Goal: Communication & Community: Share content

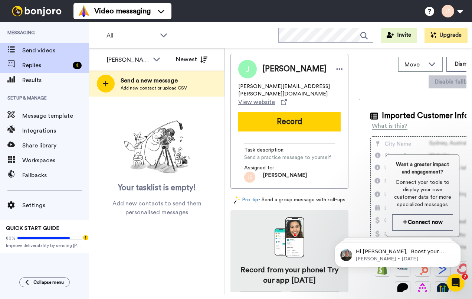
click at [50, 67] on span "Replies" at bounding box center [45, 65] width 47 height 9
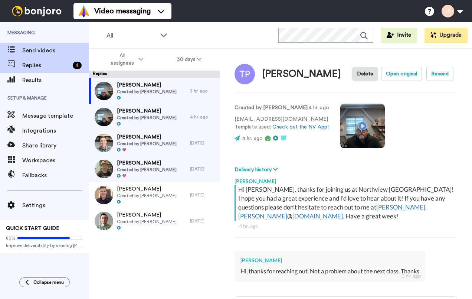
click at [54, 51] on span "Send videos" at bounding box center [55, 50] width 67 height 9
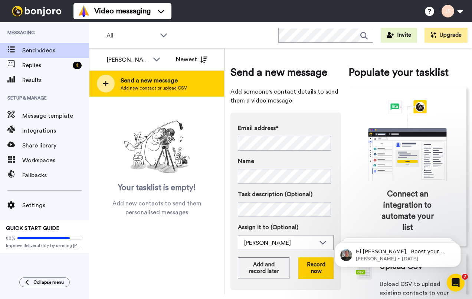
click at [177, 83] on span "Send a new message" at bounding box center [154, 80] width 66 height 9
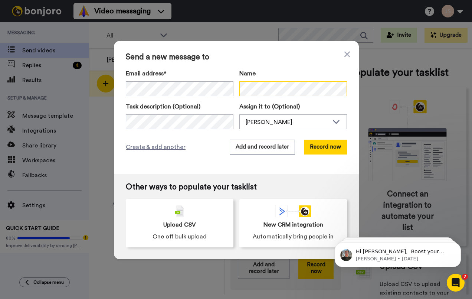
click at [217, 90] on div "Email address* No search result for ‘ andychang2@gmail.com ’ Name" at bounding box center [236, 82] width 221 height 27
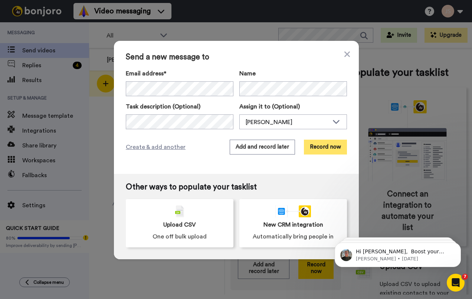
click at [321, 148] on button "Record now" at bounding box center [325, 147] width 43 height 15
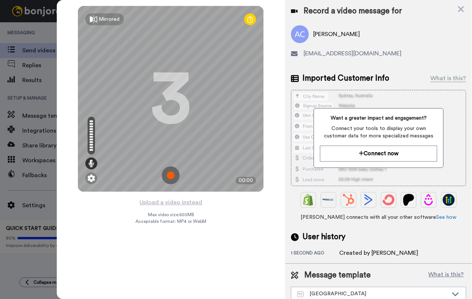
click at [174, 177] on img at bounding box center [171, 175] width 18 height 18
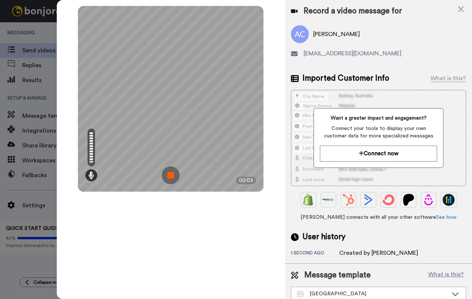
click at [173, 176] on img at bounding box center [171, 175] width 18 height 18
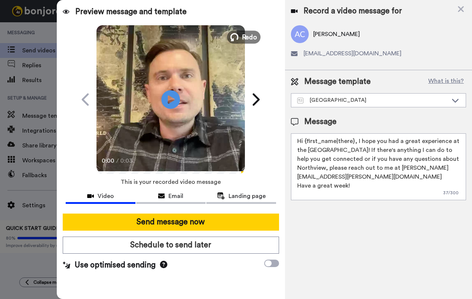
click at [252, 37] on span "Redo" at bounding box center [250, 37] width 16 height 10
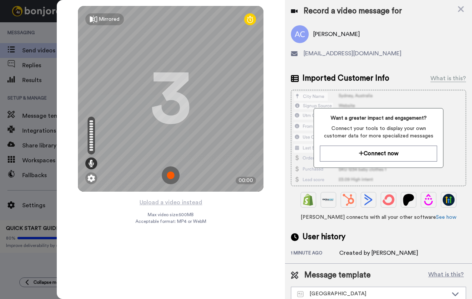
click at [175, 175] on img at bounding box center [171, 175] width 18 height 18
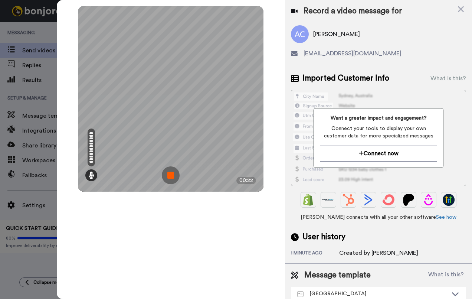
click at [173, 174] on img at bounding box center [171, 175] width 18 height 18
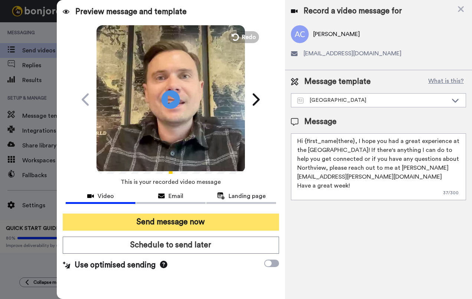
click at [198, 223] on button "Send message now" at bounding box center [171, 221] width 217 height 17
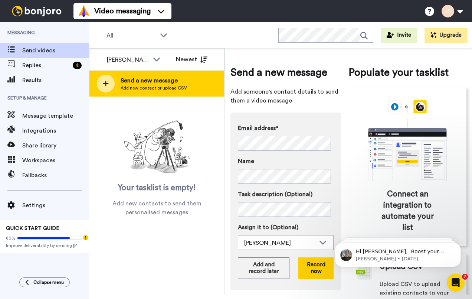
click at [152, 86] on span "Add new contact or upload CSV" at bounding box center [154, 88] width 66 height 6
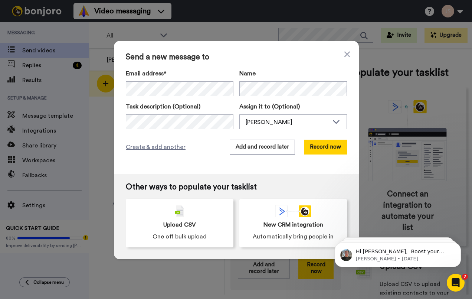
click at [188, 164] on div "Send a new message to Email address* No search result for ‘ inspirepeople2k19@g…" at bounding box center [236, 107] width 245 height 133
click at [329, 148] on button "Record now" at bounding box center [325, 147] width 43 height 15
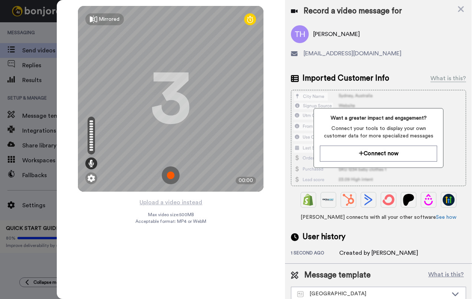
click at [173, 177] on img at bounding box center [171, 175] width 18 height 18
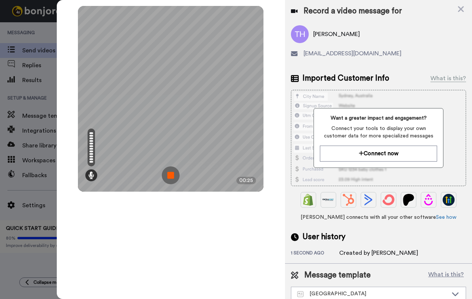
click at [173, 177] on img at bounding box center [171, 175] width 18 height 18
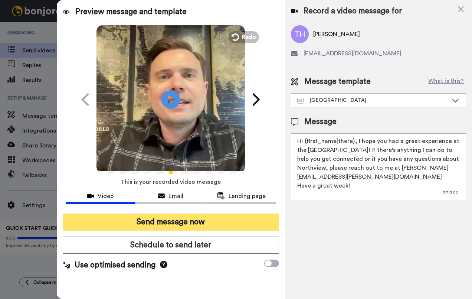
click at [194, 223] on button "Send message now" at bounding box center [171, 221] width 217 height 17
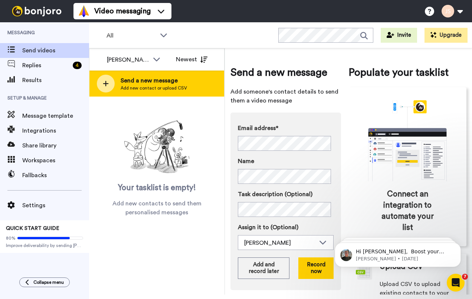
click at [192, 84] on div "Send a new message Add new contact or upload CSV" at bounding box center [156, 83] width 135 height 26
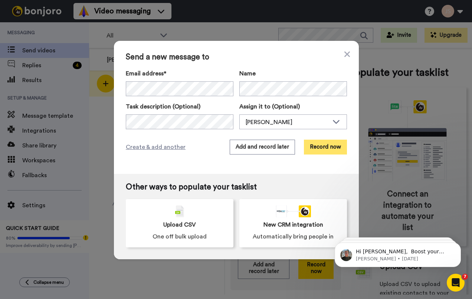
click at [321, 147] on button "Record now" at bounding box center [325, 147] width 43 height 15
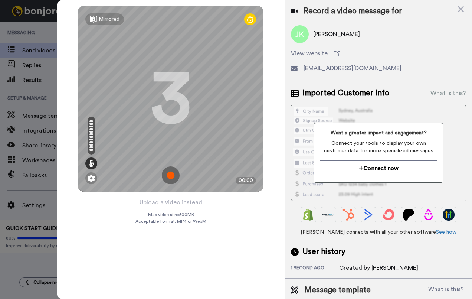
click at [174, 179] on img at bounding box center [171, 175] width 18 height 18
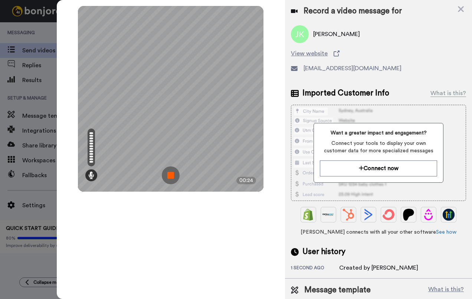
click at [172, 174] on img at bounding box center [171, 175] width 18 height 18
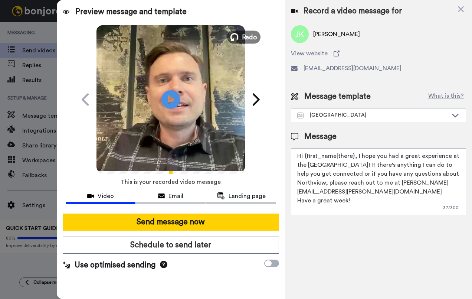
click at [238, 38] on icon at bounding box center [234, 37] width 8 height 8
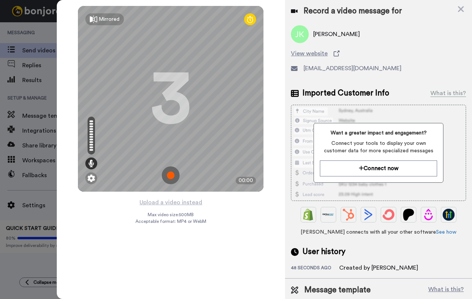
click at [175, 177] on img at bounding box center [171, 175] width 18 height 18
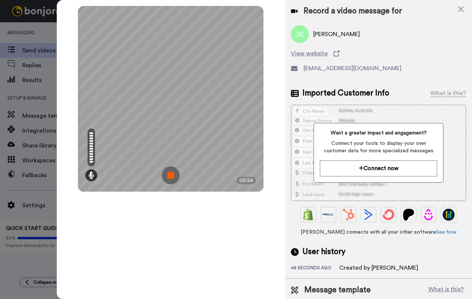
click at [175, 177] on img at bounding box center [171, 175] width 18 height 18
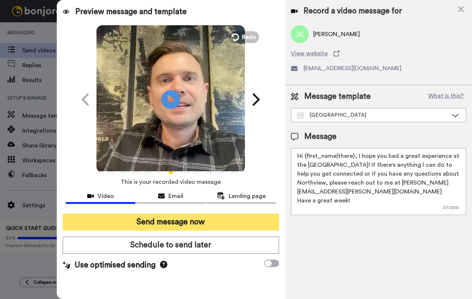
click at [199, 223] on button "Send message now" at bounding box center [171, 221] width 217 height 17
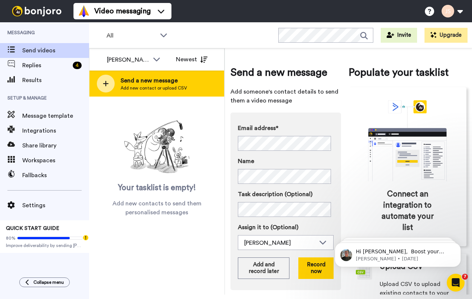
click at [171, 88] on span "Add new contact or upload CSV" at bounding box center [154, 88] width 66 height 6
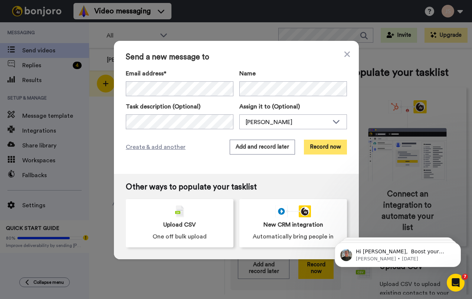
click at [319, 148] on button "Record now" at bounding box center [325, 147] width 43 height 15
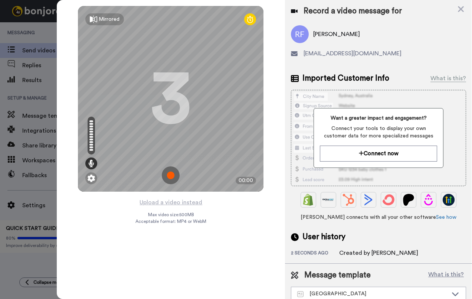
click at [173, 175] on img at bounding box center [171, 175] width 18 height 18
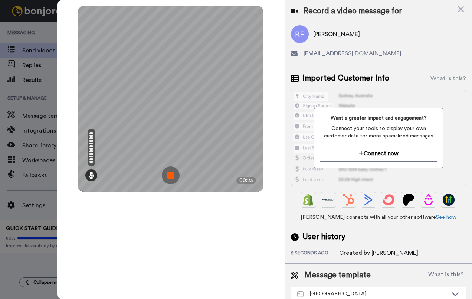
click at [173, 175] on img at bounding box center [171, 175] width 18 height 18
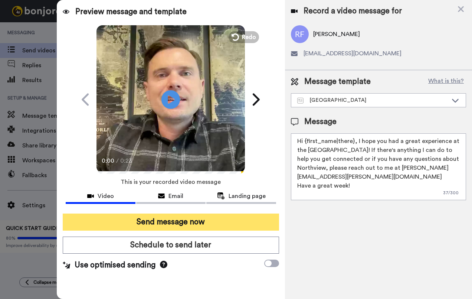
click at [219, 225] on button "Send message now" at bounding box center [171, 221] width 217 height 17
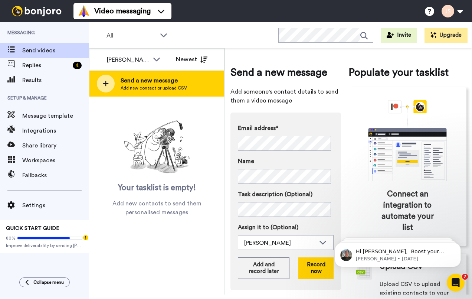
click at [172, 86] on span "Add new contact or upload CSV" at bounding box center [154, 88] width 66 height 6
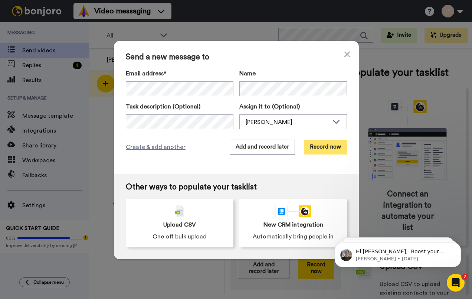
click at [325, 147] on button "Record now" at bounding box center [325, 147] width 43 height 15
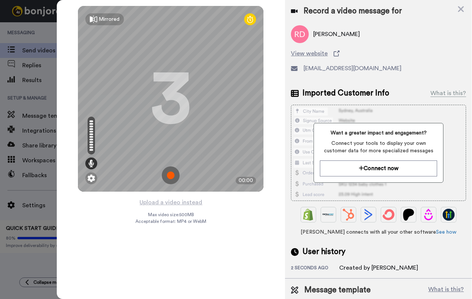
click at [174, 174] on img at bounding box center [171, 175] width 18 height 18
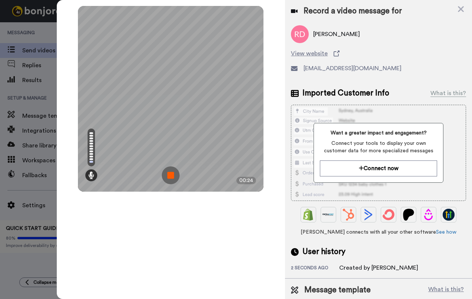
click at [174, 175] on img at bounding box center [171, 175] width 18 height 18
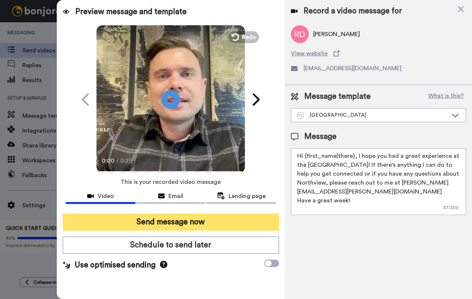
click at [198, 226] on button "Send message now" at bounding box center [171, 221] width 217 height 17
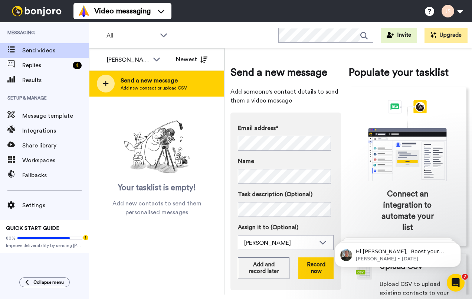
click at [188, 90] on div "Send a new message Add new contact or upload CSV" at bounding box center [156, 83] width 135 height 26
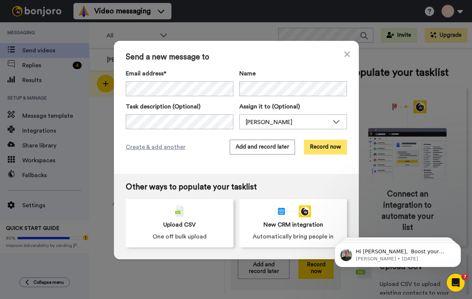
click at [327, 149] on button "Record now" at bounding box center [325, 147] width 43 height 15
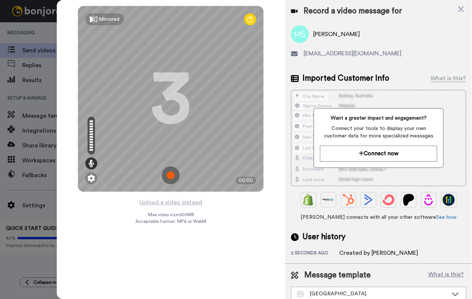
click at [168, 173] on img at bounding box center [171, 175] width 18 height 18
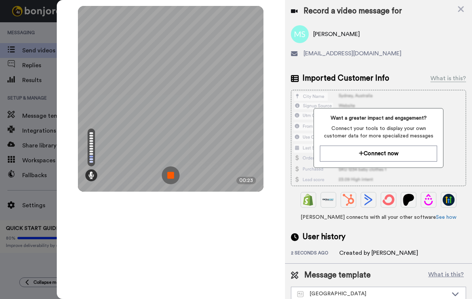
click at [170, 174] on img at bounding box center [171, 175] width 18 height 18
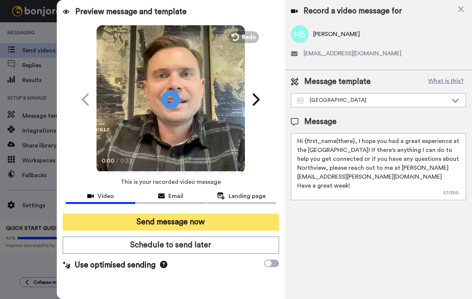
click at [184, 224] on button "Send message now" at bounding box center [171, 221] width 217 height 17
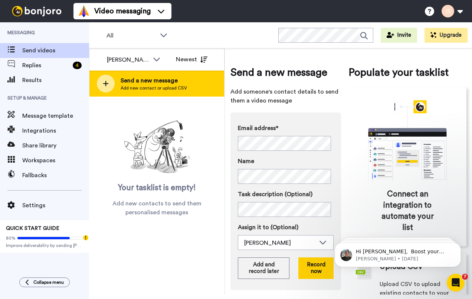
click at [157, 85] on span "Add new contact or upload CSV" at bounding box center [154, 88] width 66 height 6
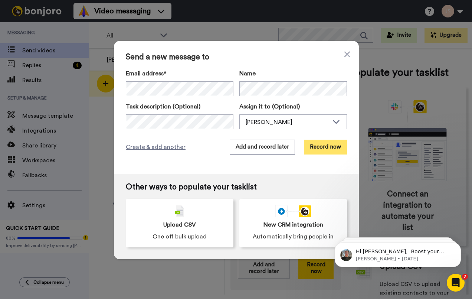
click at [327, 149] on button "Record now" at bounding box center [325, 147] width 43 height 15
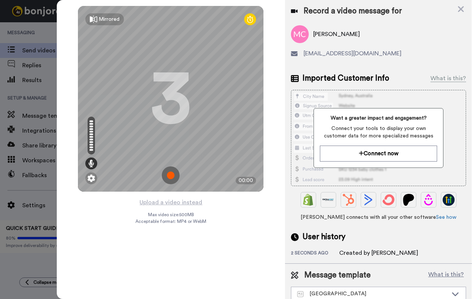
click at [170, 173] on img at bounding box center [171, 175] width 18 height 18
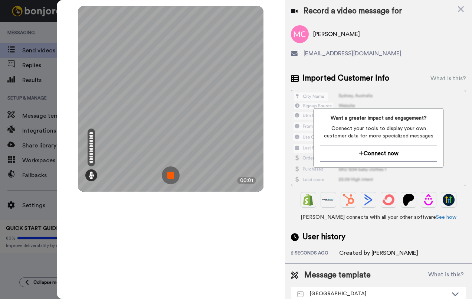
click at [171, 175] on img at bounding box center [171, 175] width 18 height 18
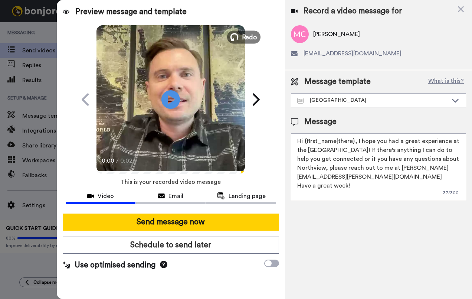
click at [249, 39] on span "Redo" at bounding box center [250, 37] width 16 height 10
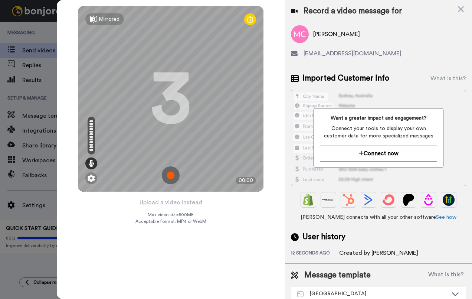
click at [172, 175] on img at bounding box center [171, 175] width 18 height 18
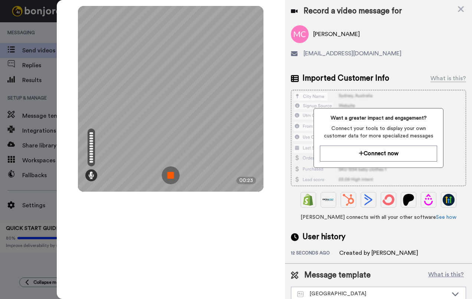
click at [172, 175] on img at bounding box center [171, 175] width 18 height 18
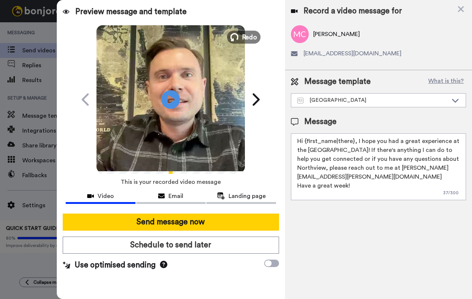
click at [245, 39] on span "Redo" at bounding box center [250, 37] width 16 height 10
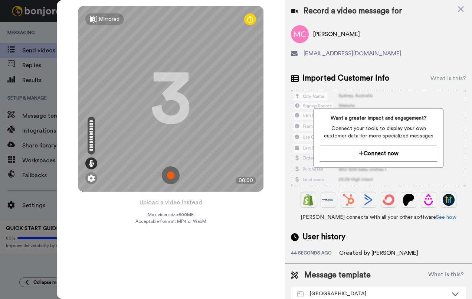
click at [173, 177] on img at bounding box center [171, 175] width 18 height 18
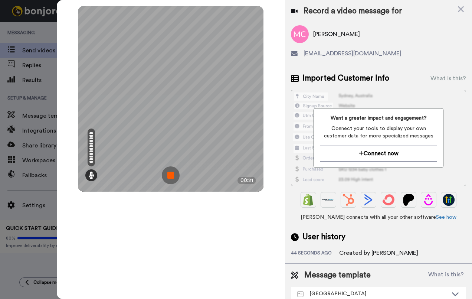
click at [173, 177] on img at bounding box center [171, 175] width 18 height 18
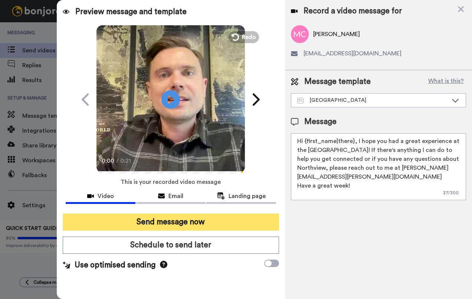
click at [184, 224] on button "Send message now" at bounding box center [171, 221] width 217 height 17
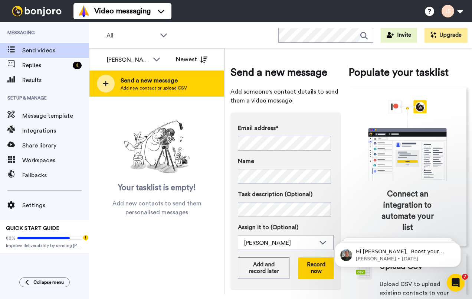
click at [153, 89] on span "Add new contact or upload CSV" at bounding box center [154, 88] width 66 height 6
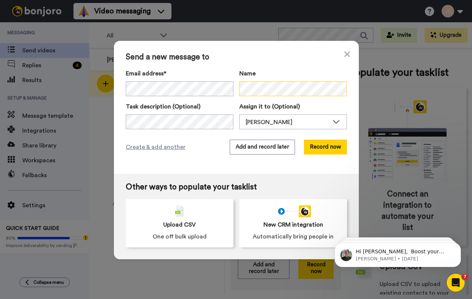
click at [220, 92] on div "Email address* No search result for ‘ [PERSON_NAME][EMAIL_ADDRESS][DOMAIN_NAME]…" at bounding box center [236, 82] width 221 height 27
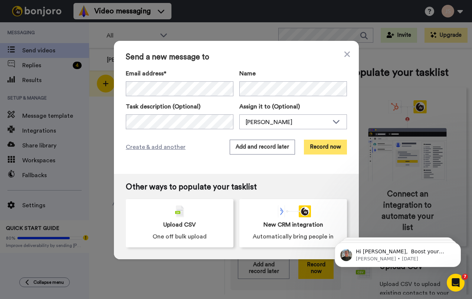
click at [322, 147] on button "Record now" at bounding box center [325, 147] width 43 height 15
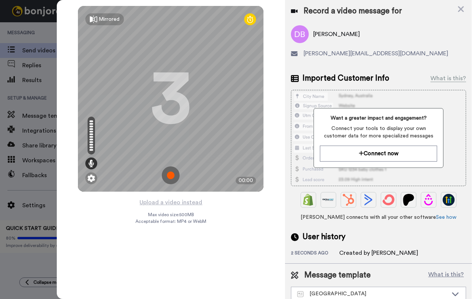
click at [173, 174] on img at bounding box center [171, 175] width 18 height 18
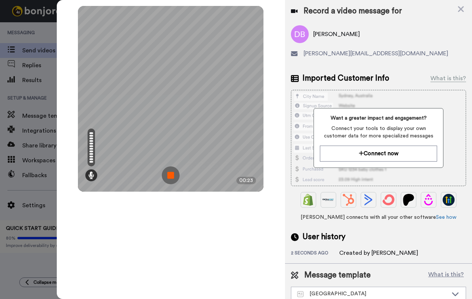
click at [174, 176] on img at bounding box center [171, 175] width 18 height 18
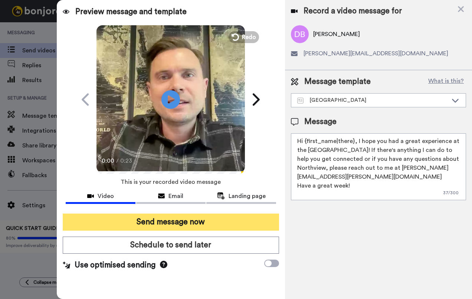
click at [193, 220] on button "Send message now" at bounding box center [171, 221] width 217 height 17
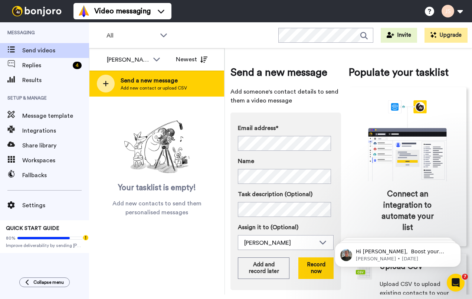
click at [194, 80] on div "Send a new message Add new contact or upload CSV" at bounding box center [156, 83] width 135 height 26
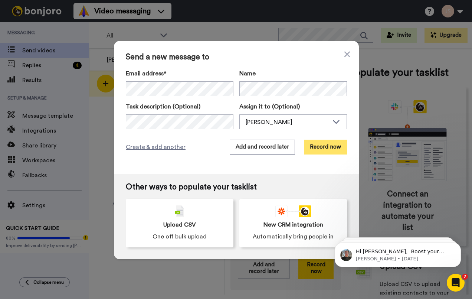
click at [322, 147] on button "Record now" at bounding box center [325, 147] width 43 height 15
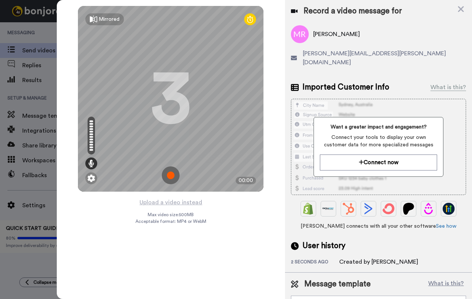
click at [173, 176] on img at bounding box center [171, 175] width 18 height 18
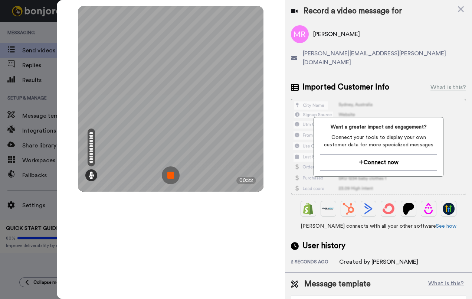
click at [173, 176] on img at bounding box center [171, 175] width 18 height 18
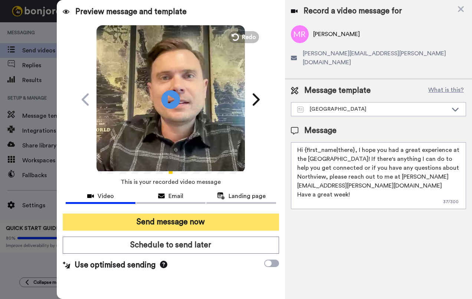
click at [181, 222] on button "Send message now" at bounding box center [171, 221] width 217 height 17
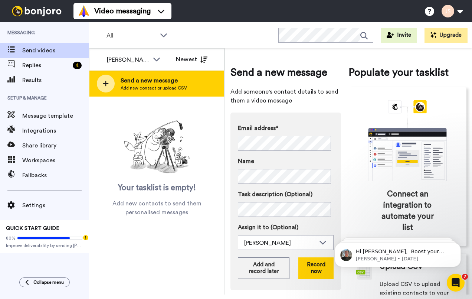
click at [173, 81] on span "Send a new message" at bounding box center [154, 80] width 66 height 9
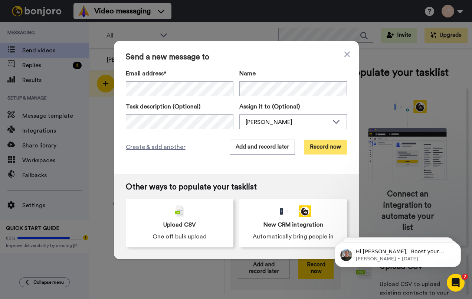
click at [321, 148] on button "Record now" at bounding box center [325, 147] width 43 height 15
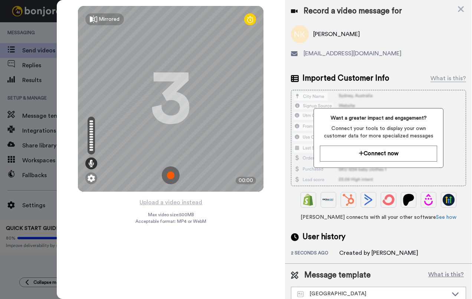
click at [171, 174] on img at bounding box center [171, 175] width 18 height 18
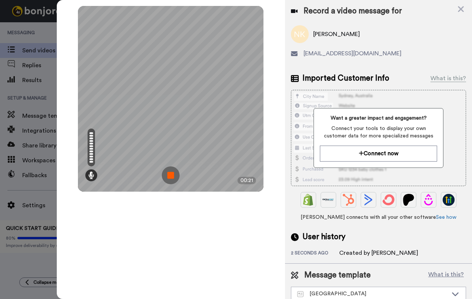
click at [171, 174] on img at bounding box center [171, 175] width 18 height 18
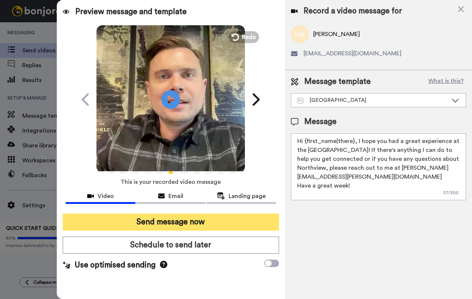
drag, startPoint x: 168, startPoint y: 221, endPoint x: 167, endPoint y: 217, distance: 4.2
click at [168, 221] on button "Send message now" at bounding box center [171, 221] width 217 height 17
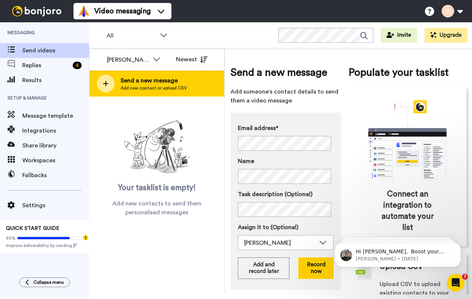
click at [176, 86] on span "Add new contact or upload CSV" at bounding box center [154, 88] width 66 height 6
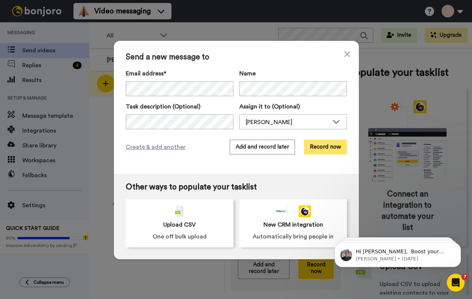
click at [329, 150] on button "Record now" at bounding box center [325, 147] width 43 height 15
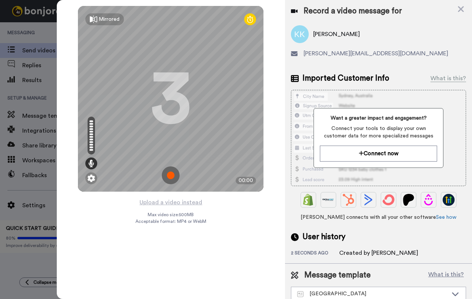
click at [174, 177] on img at bounding box center [171, 175] width 18 height 18
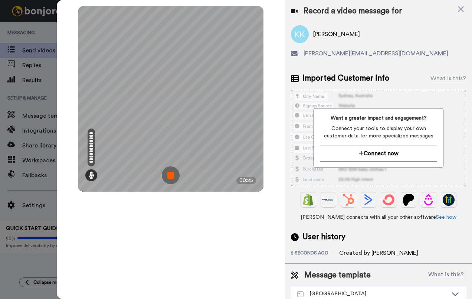
click at [174, 177] on img at bounding box center [171, 175] width 18 height 18
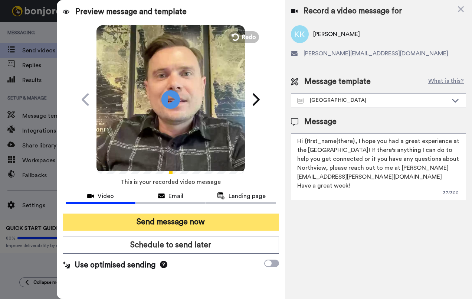
click at [191, 222] on button "Send message now" at bounding box center [171, 221] width 217 height 17
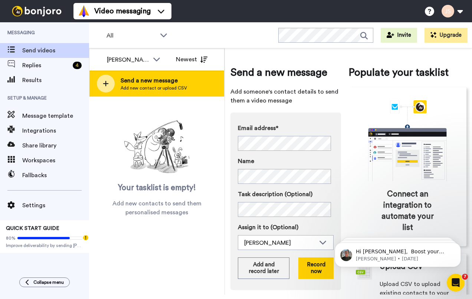
click at [191, 78] on div "Send a new message Add new contact or upload CSV" at bounding box center [156, 83] width 135 height 26
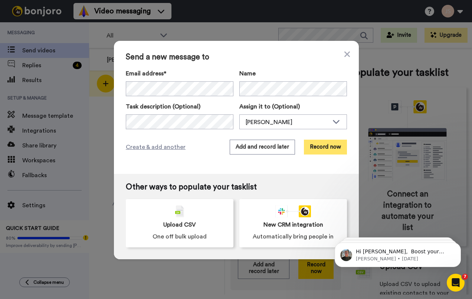
click at [322, 146] on button "Record now" at bounding box center [325, 147] width 43 height 15
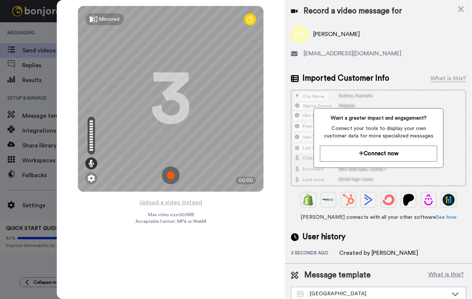
click at [173, 177] on img at bounding box center [171, 175] width 18 height 18
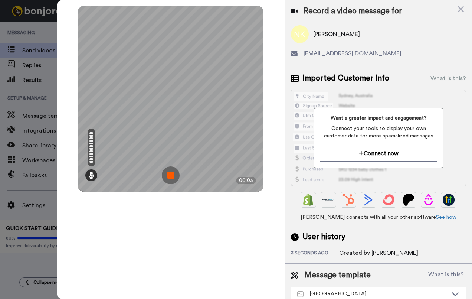
click at [173, 175] on img at bounding box center [171, 175] width 18 height 18
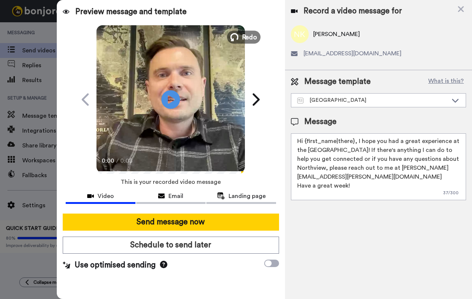
click at [250, 39] on span "Redo" at bounding box center [250, 37] width 16 height 10
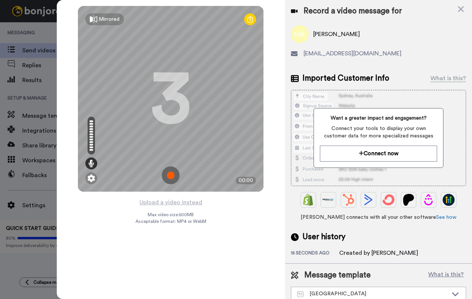
click at [170, 177] on img at bounding box center [171, 175] width 18 height 18
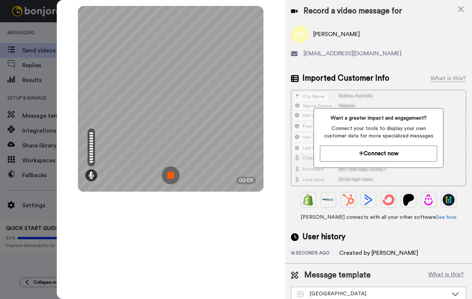
click at [170, 178] on img at bounding box center [171, 175] width 18 height 18
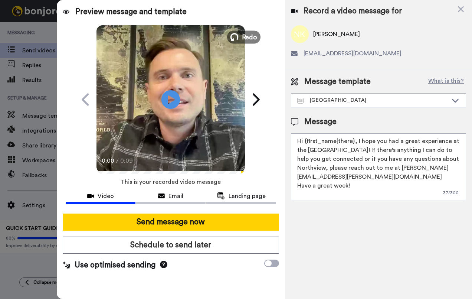
click at [244, 39] on span "Redo" at bounding box center [250, 37] width 16 height 10
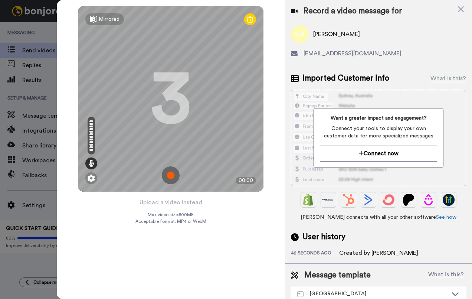
click at [170, 174] on img at bounding box center [171, 175] width 18 height 18
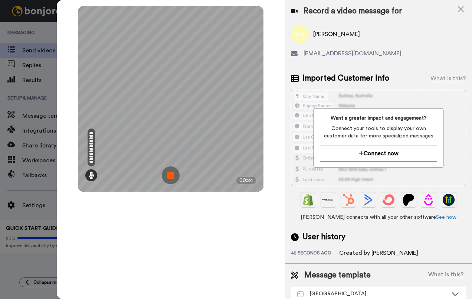
click at [171, 175] on img at bounding box center [171, 175] width 18 height 18
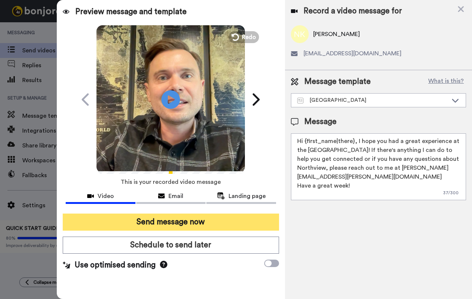
click at [175, 223] on button "Send message now" at bounding box center [171, 221] width 217 height 17
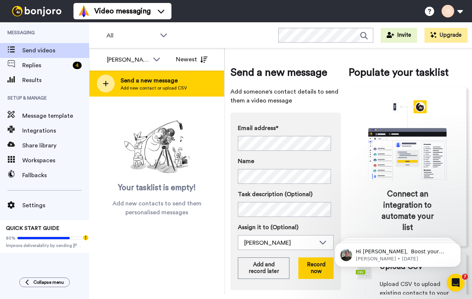
click at [165, 90] on span "Add new contact or upload CSV" at bounding box center [154, 88] width 66 height 6
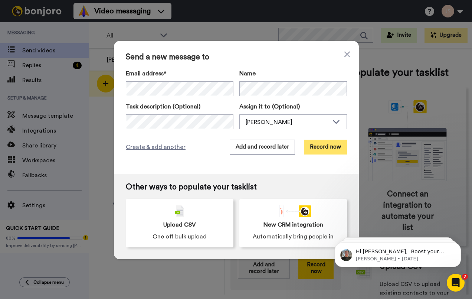
click at [327, 148] on button "Record now" at bounding box center [325, 147] width 43 height 15
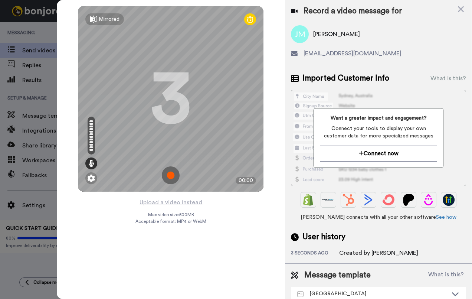
click at [173, 177] on img at bounding box center [171, 175] width 18 height 18
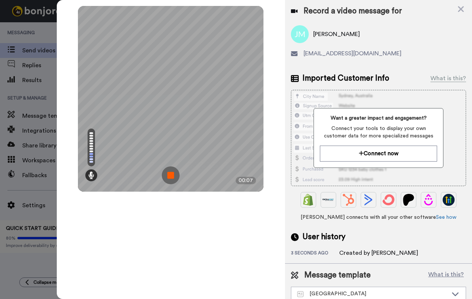
click at [174, 177] on img at bounding box center [171, 175] width 18 height 18
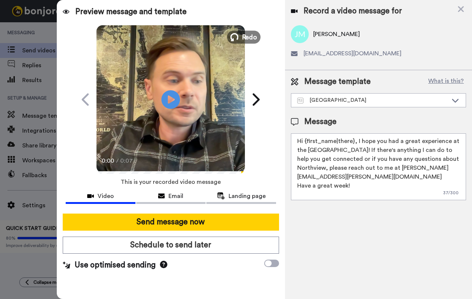
click at [252, 39] on span "Redo" at bounding box center [250, 37] width 16 height 10
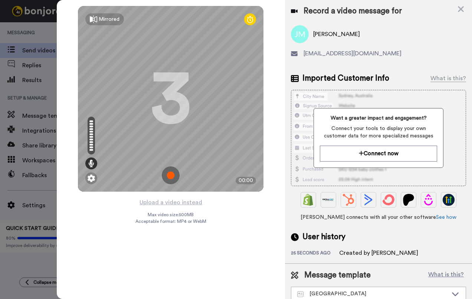
click at [174, 176] on img at bounding box center [171, 175] width 18 height 18
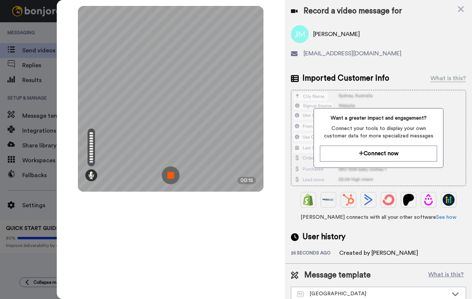
click at [174, 176] on img at bounding box center [171, 175] width 18 height 18
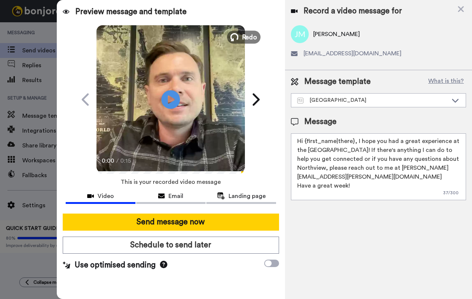
click at [253, 37] on span "Redo" at bounding box center [250, 37] width 16 height 10
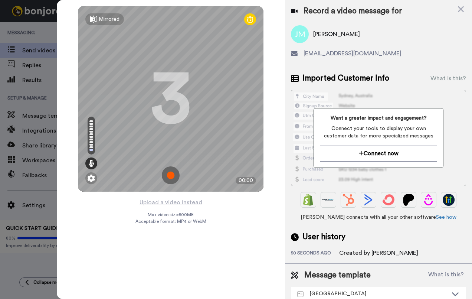
click at [171, 177] on img at bounding box center [171, 175] width 18 height 18
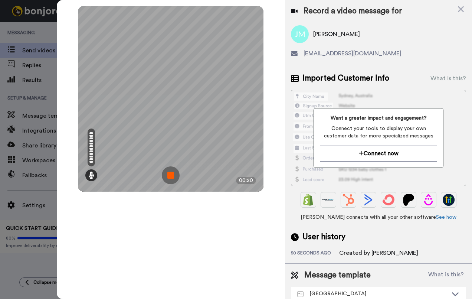
click at [173, 177] on img at bounding box center [171, 175] width 18 height 18
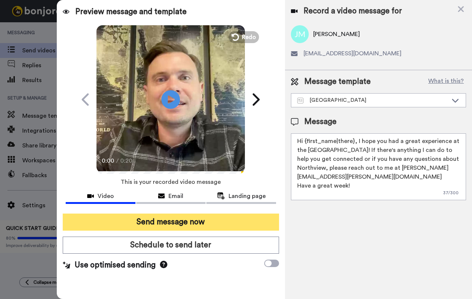
click at [194, 221] on button "Send message now" at bounding box center [171, 221] width 217 height 17
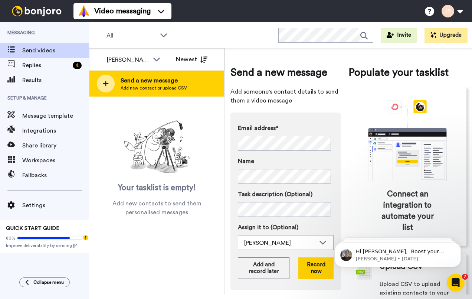
click at [187, 82] on div "Send a new message Add new contact or upload CSV" at bounding box center [156, 83] width 135 height 26
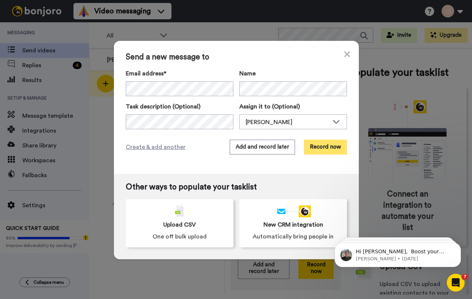
click at [325, 148] on button "Record now" at bounding box center [325, 147] width 43 height 15
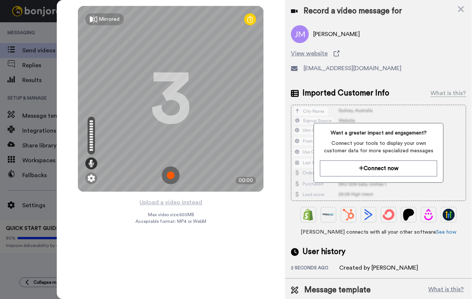
click at [174, 175] on img at bounding box center [171, 175] width 18 height 18
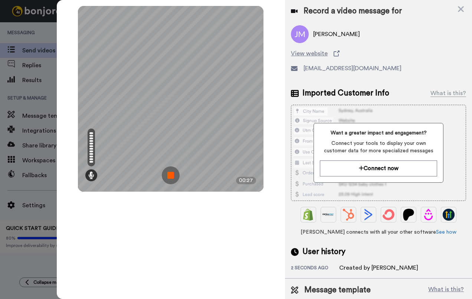
click at [174, 175] on img at bounding box center [171, 175] width 18 height 18
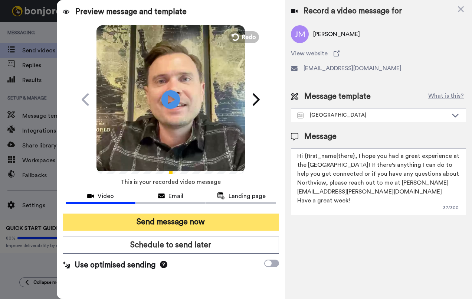
click at [185, 223] on button "Send message now" at bounding box center [171, 221] width 217 height 17
